Goal: Task Accomplishment & Management: Use online tool/utility

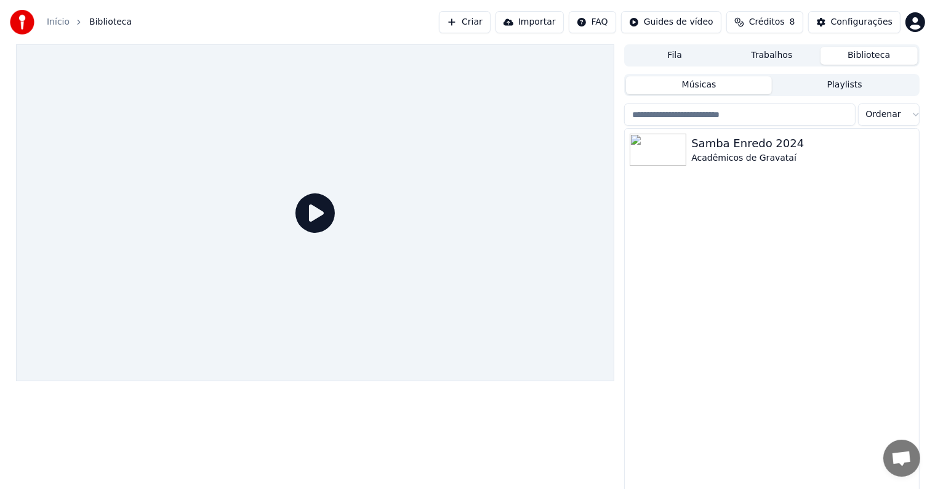
click at [304, 202] on icon at bounding box center [314, 212] width 39 height 39
click at [652, 139] on img at bounding box center [658, 150] width 57 height 32
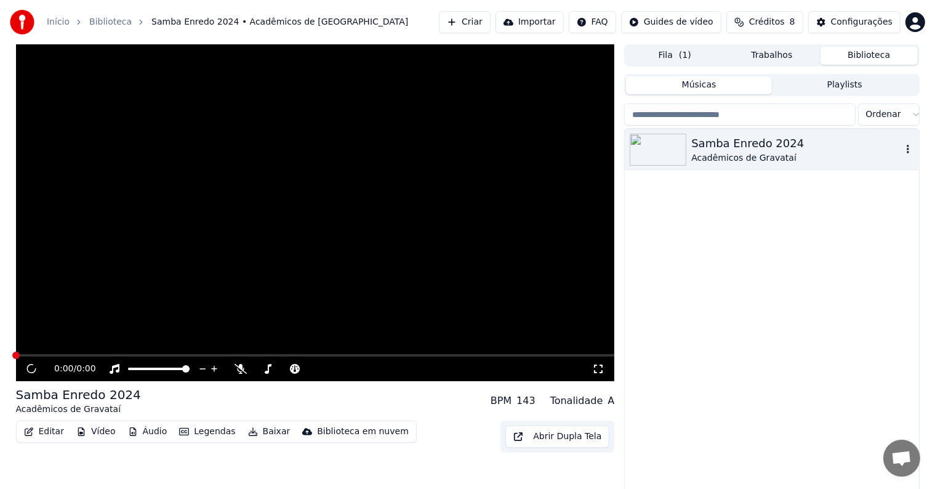
click at [652, 139] on img at bounding box center [658, 150] width 57 height 32
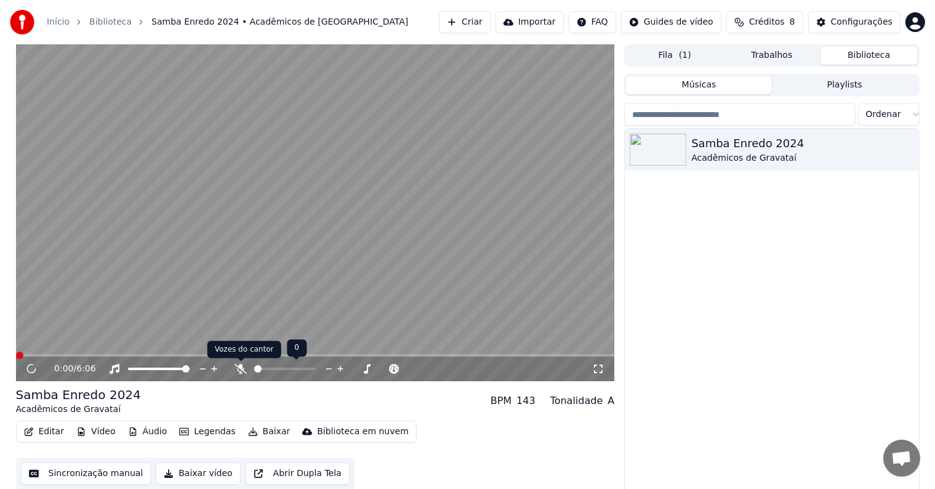
click at [238, 372] on icon at bounding box center [241, 369] width 12 height 10
click at [120, 358] on div "0:43 / 6:06" at bounding box center [315, 368] width 599 height 25
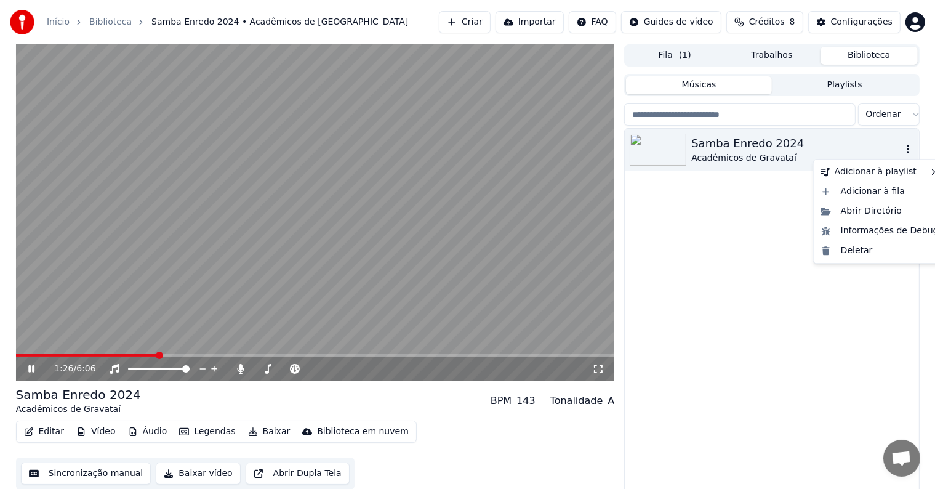
click at [909, 145] on icon "button" at bounding box center [908, 149] width 12 height 10
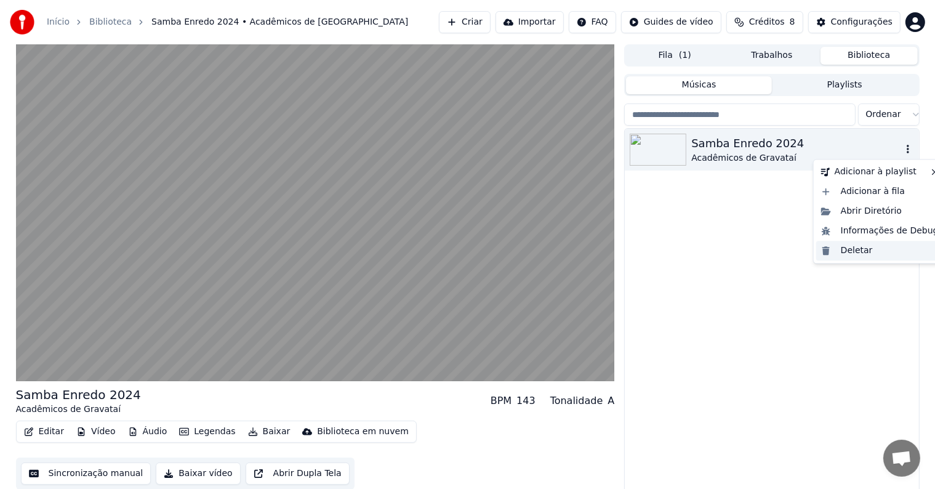
click at [858, 255] on div "Deletar" at bounding box center [879, 251] width 127 height 20
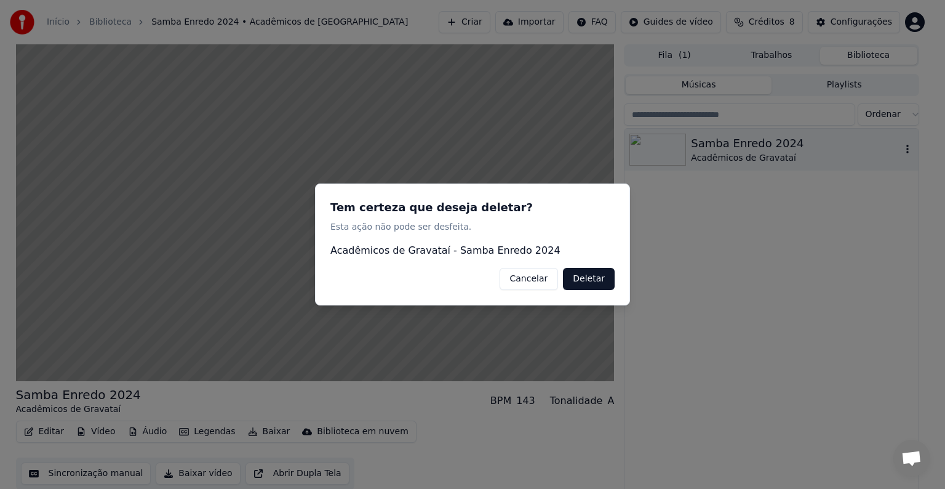
click at [586, 276] on button "Deletar" at bounding box center [589, 279] width 52 height 22
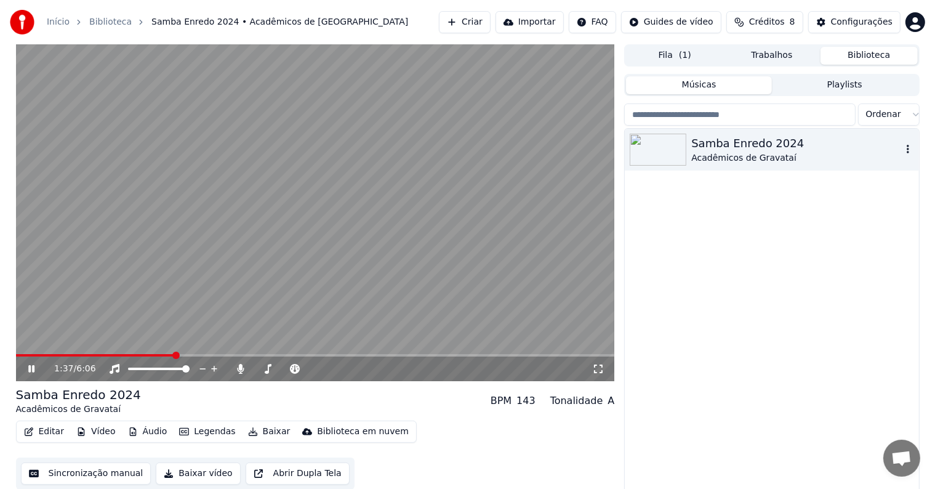
click at [671, 44] on div "Fila ( 1 ) Trabalhos Biblioteca" at bounding box center [771, 55] width 295 height 22
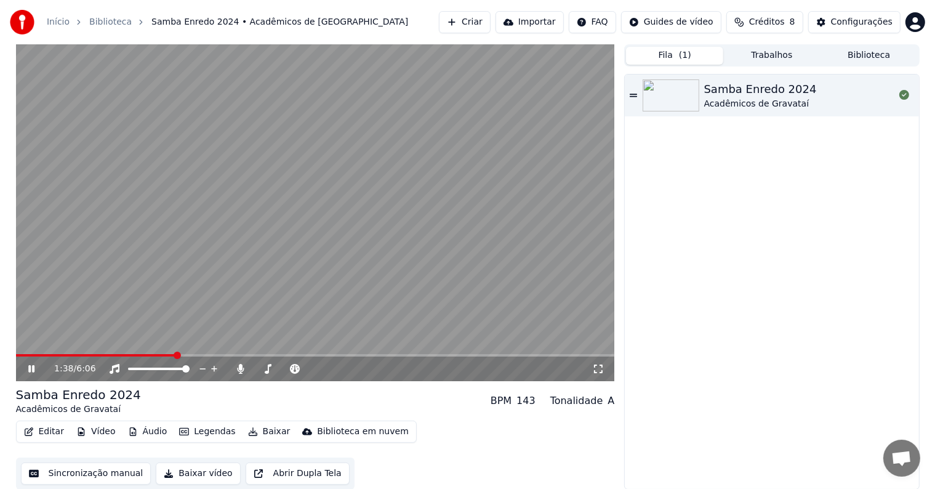
click at [670, 54] on button "Fila ( 1 )" at bounding box center [674, 56] width 97 height 18
click at [513, 141] on video at bounding box center [315, 212] width 599 height 337
click at [677, 213] on div "Samba Enredo 2024 Acadêmicos de [GEOGRAPHIC_DATA]" at bounding box center [772, 281] width 294 height 414
click at [847, 27] on div "Configurações" at bounding box center [862, 22] width 62 height 12
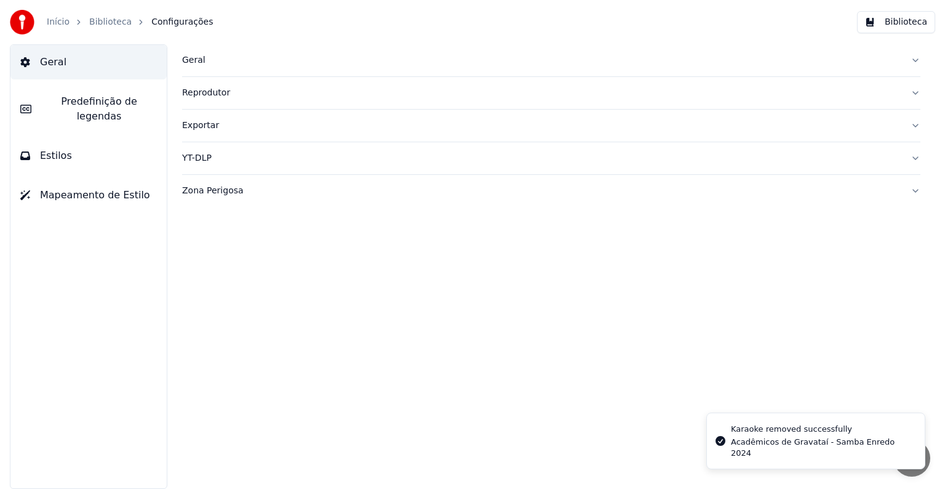
click at [90, 69] on button "Geral" at bounding box center [88, 62] width 156 height 34
click at [775, 441] on div "Karaoke removed successfully" at bounding box center [823, 434] width 184 height 12
click at [65, 92] on button "Predefinição de legendas" at bounding box center [88, 108] width 156 height 49
